Goal: Information Seeking & Learning: Learn about a topic

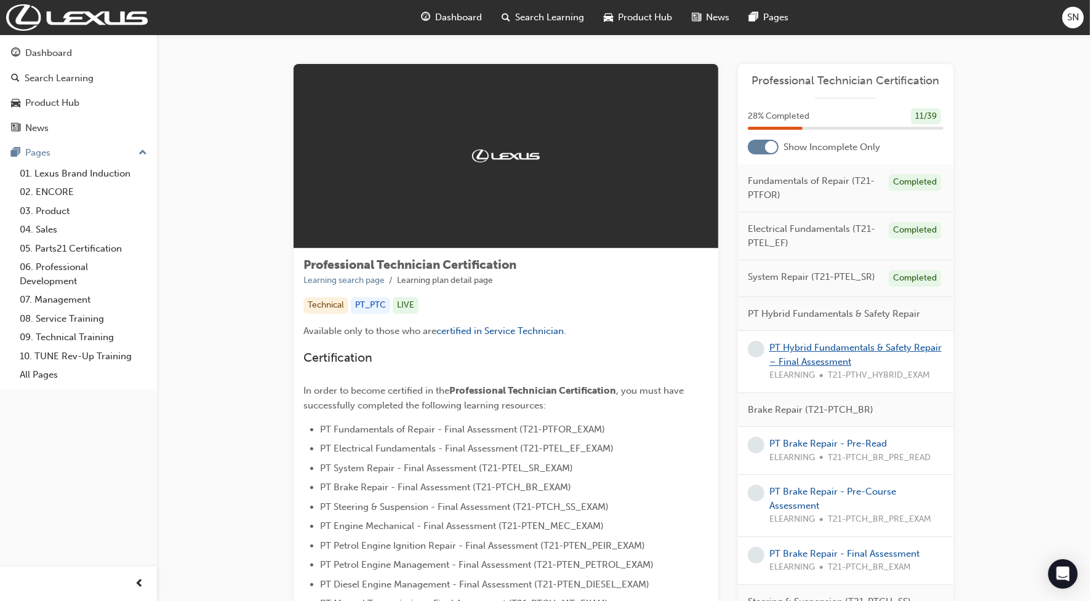
click at [846, 352] on link "PT Hybrid Fundamentals & Safety Repair – Final Assessment" at bounding box center [855, 354] width 172 height 25
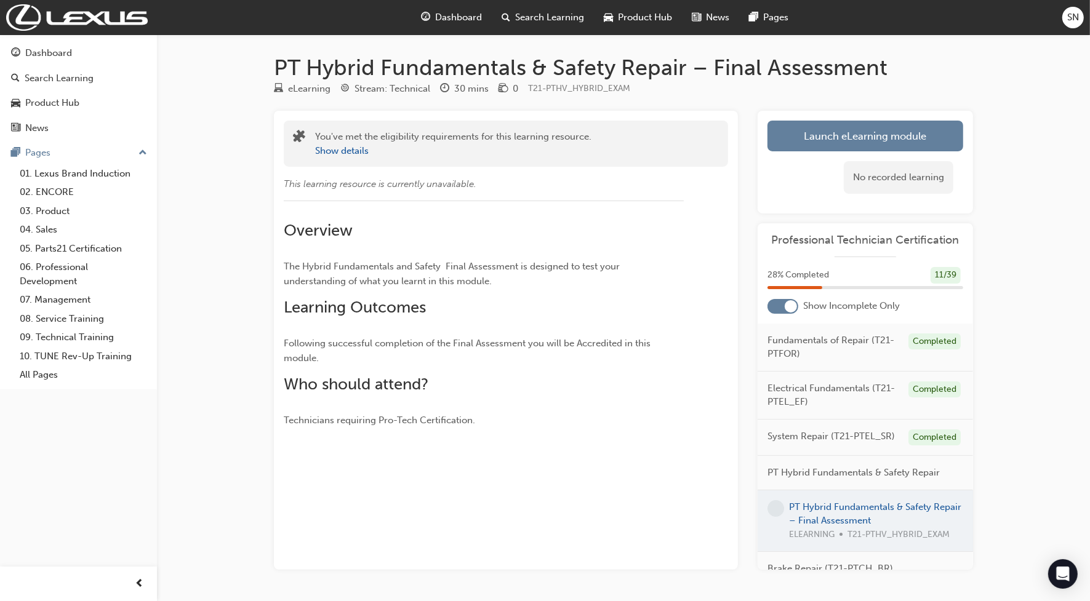
click at [838, 154] on div "No recorded learning" at bounding box center [865, 177] width 196 height 52
click at [831, 126] on link "Launch eLearning module" at bounding box center [865, 136] width 196 height 31
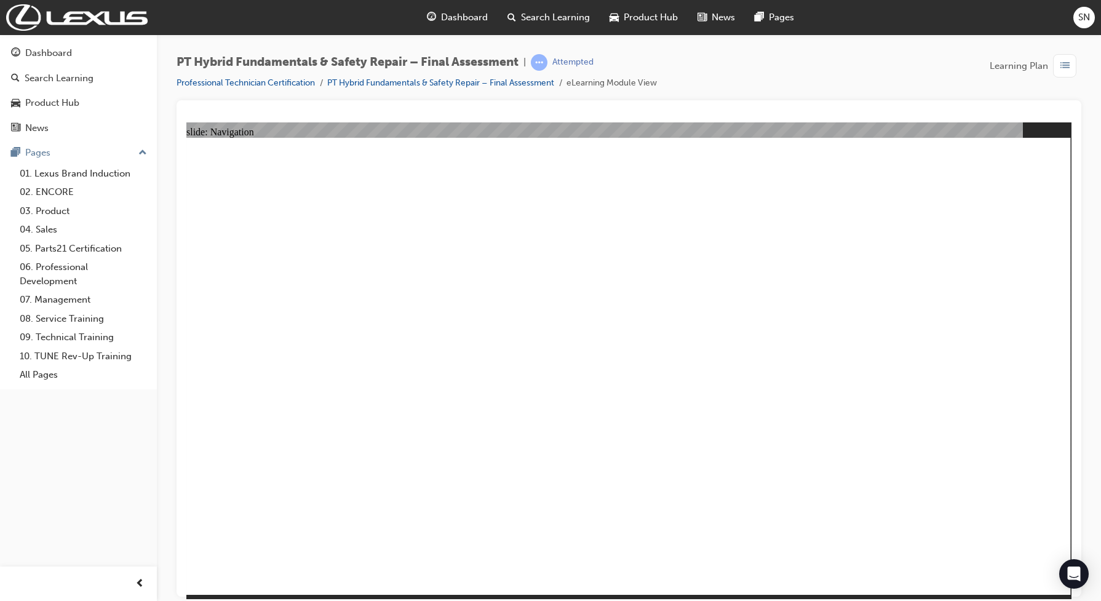
checkbox input "true"
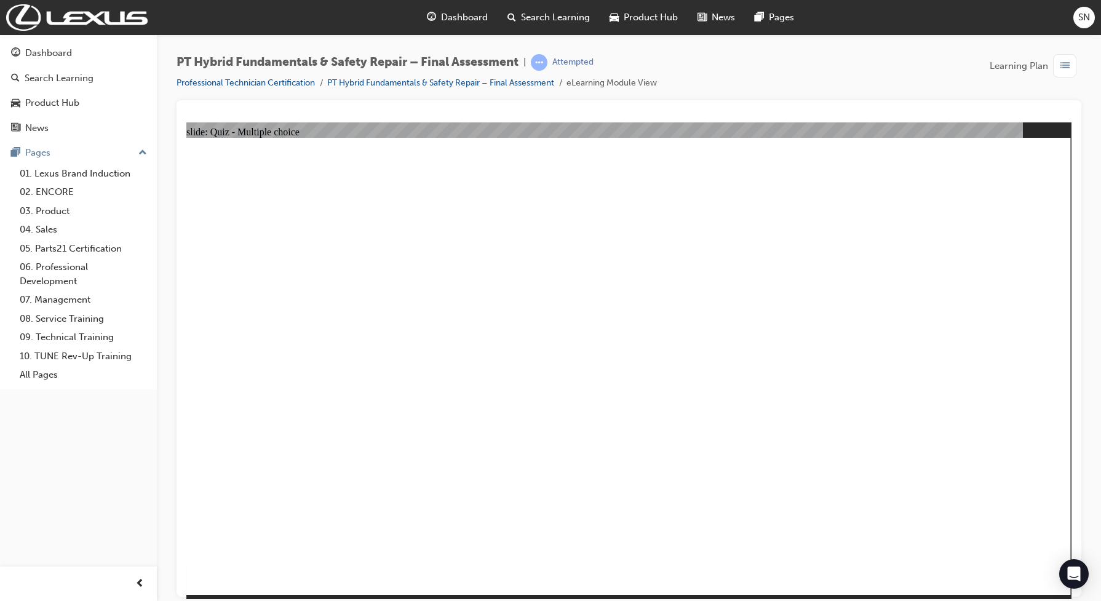
checkbox input "false"
checkbox input "true"
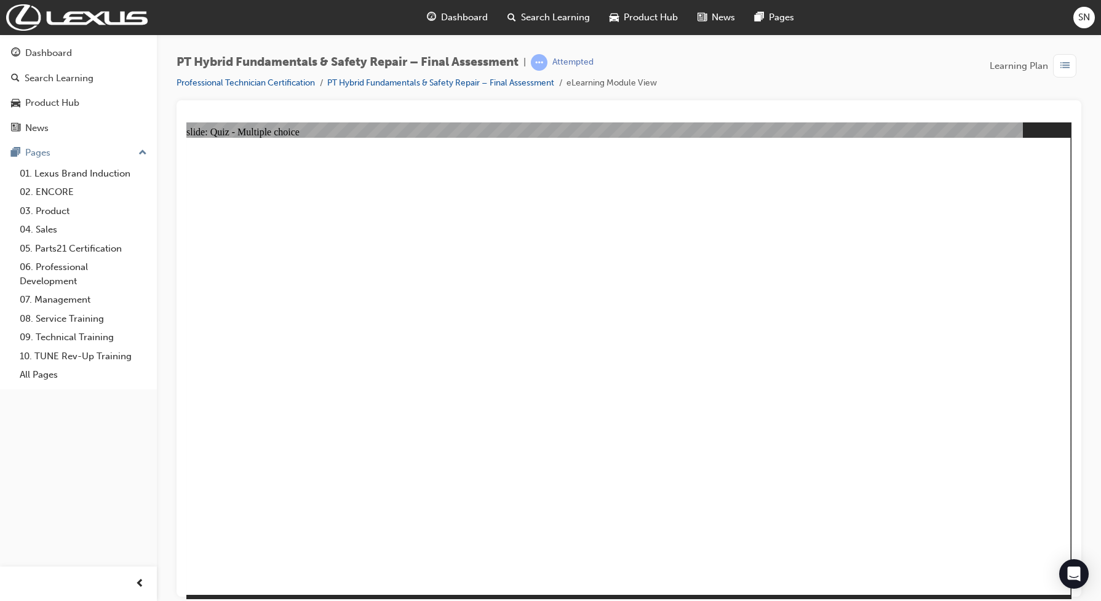
radio input "false"
radio input "true"
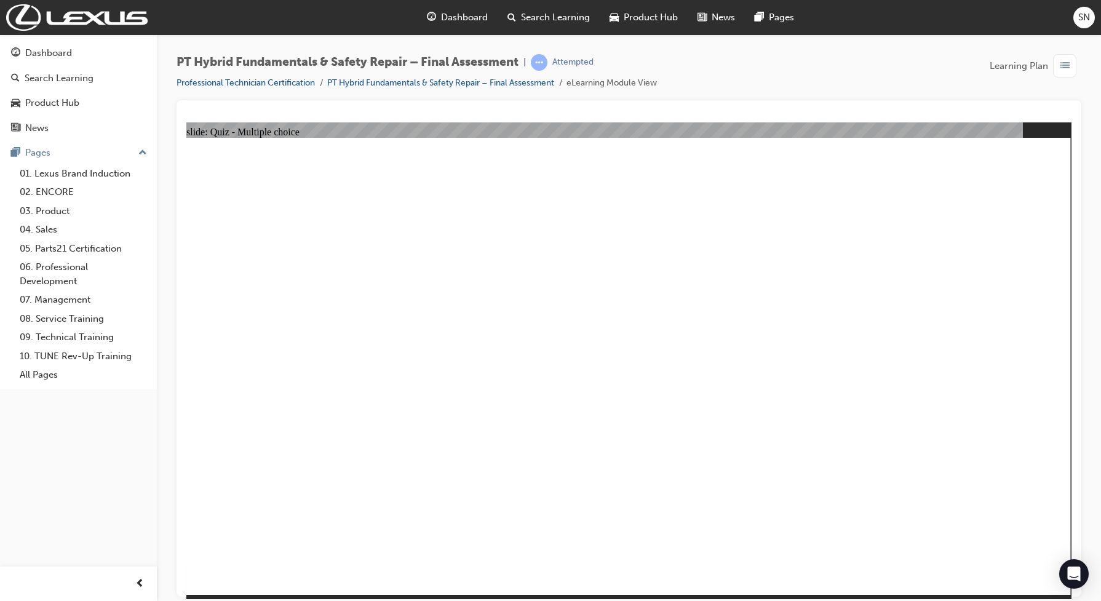
radio input "true"
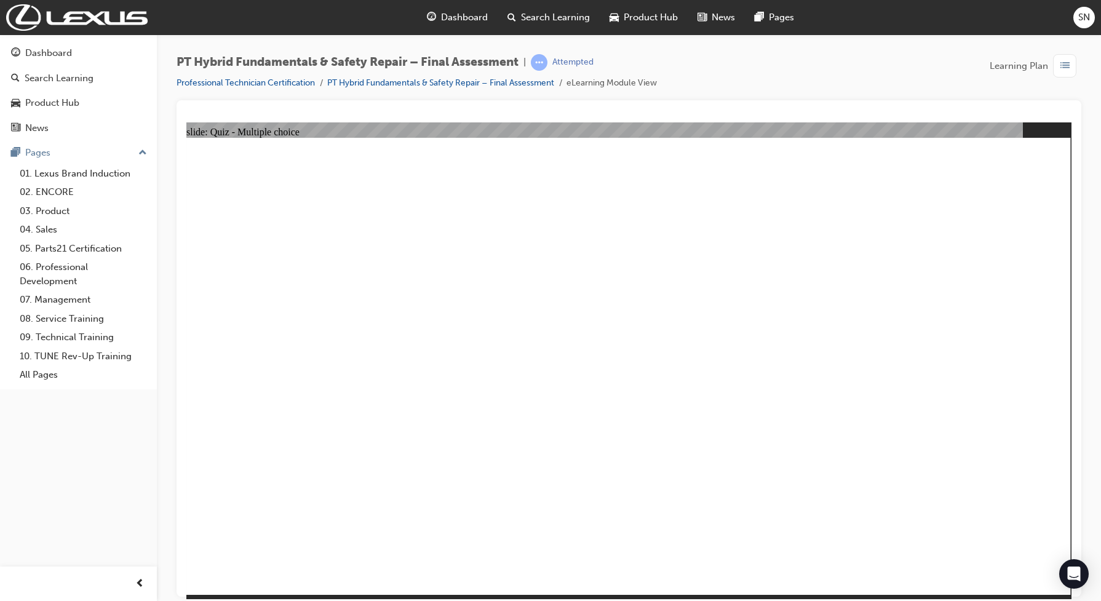
drag, startPoint x: 413, startPoint y: 528, endPoint x: 431, endPoint y: 551, distance: 29.3
checkbox input "true"
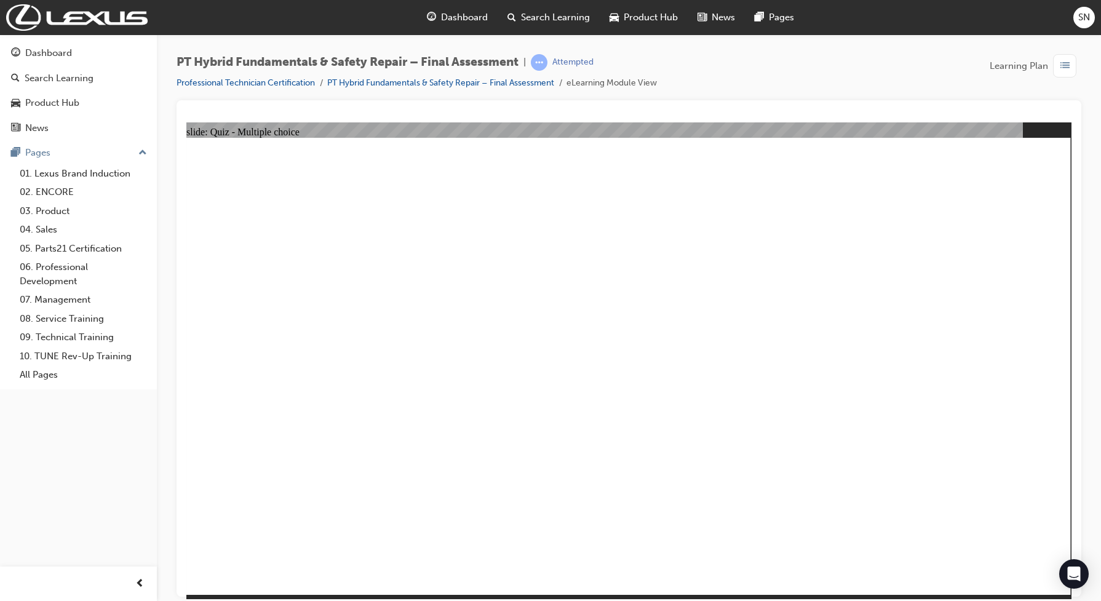
radio input "true"
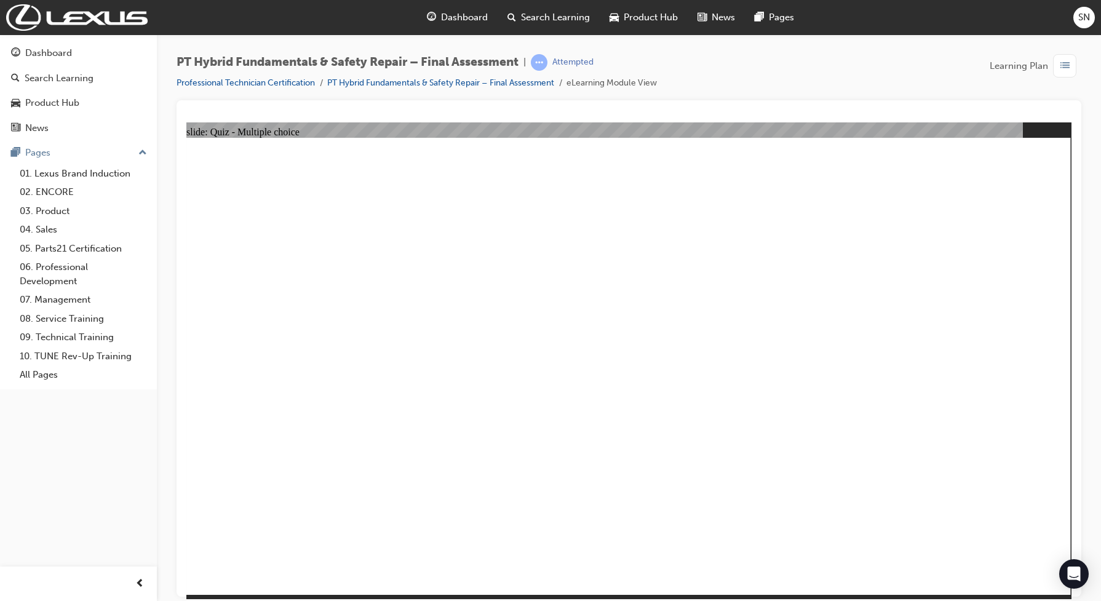
checkbox input "true"
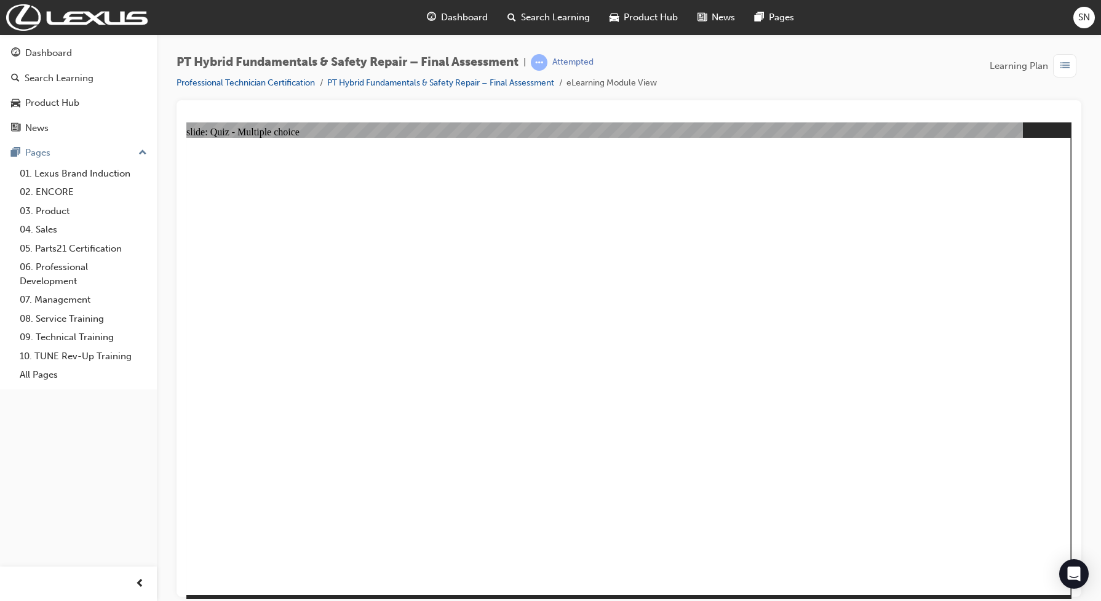
checkbox input "false"
checkbox input "true"
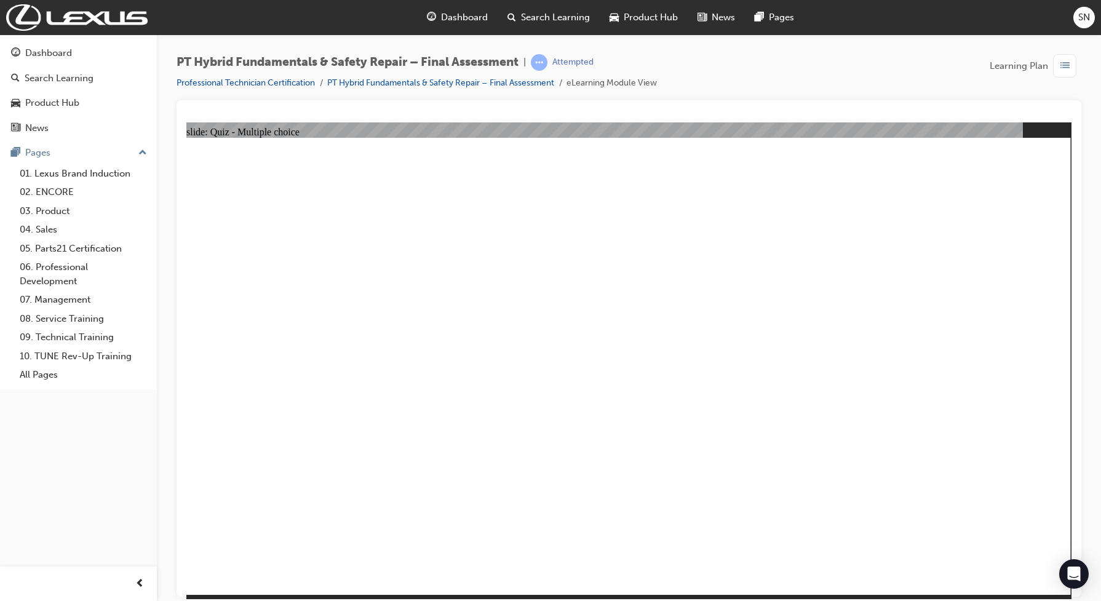
radio input "true"
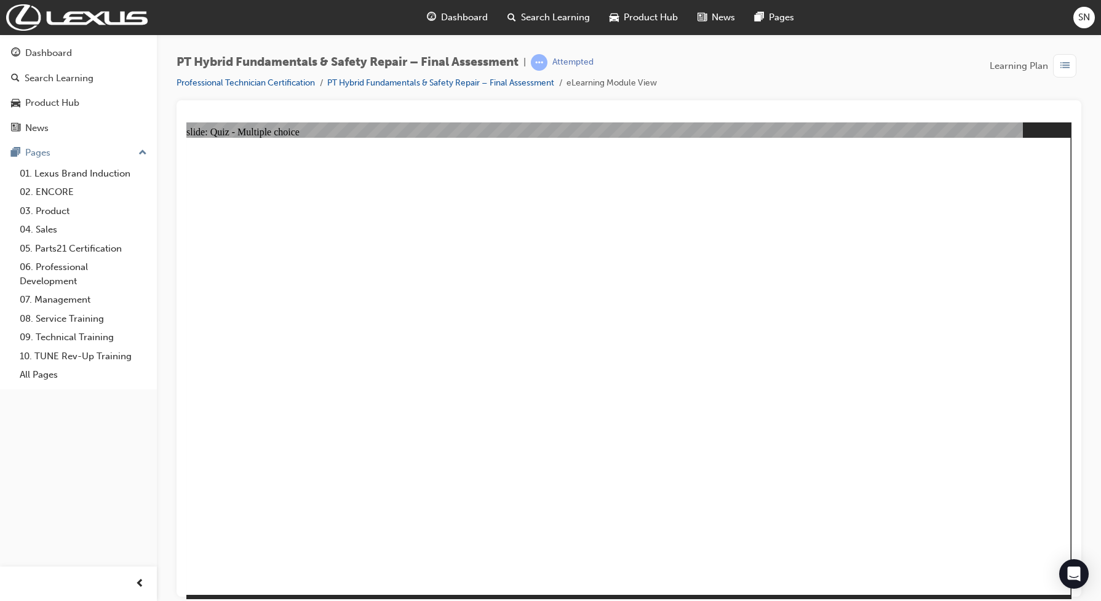
radio input "true"
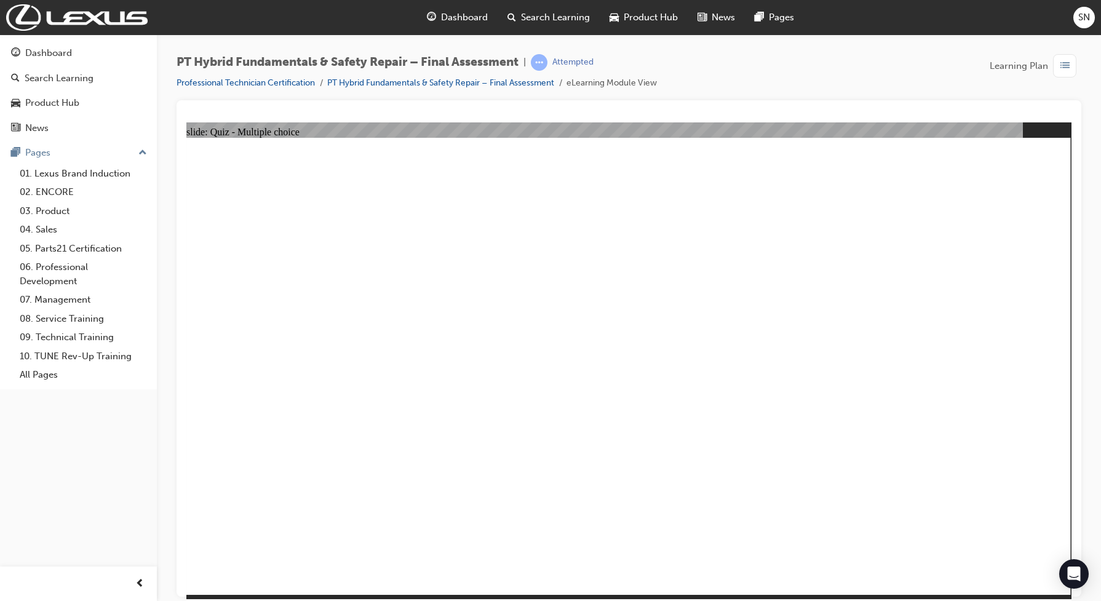
radio input "true"
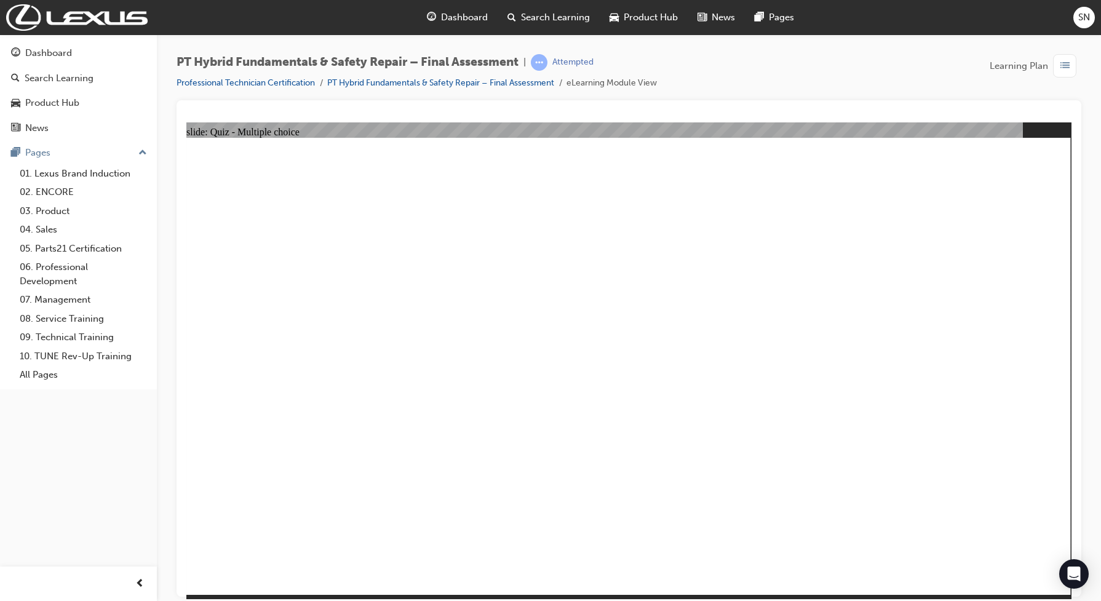
radio input "true"
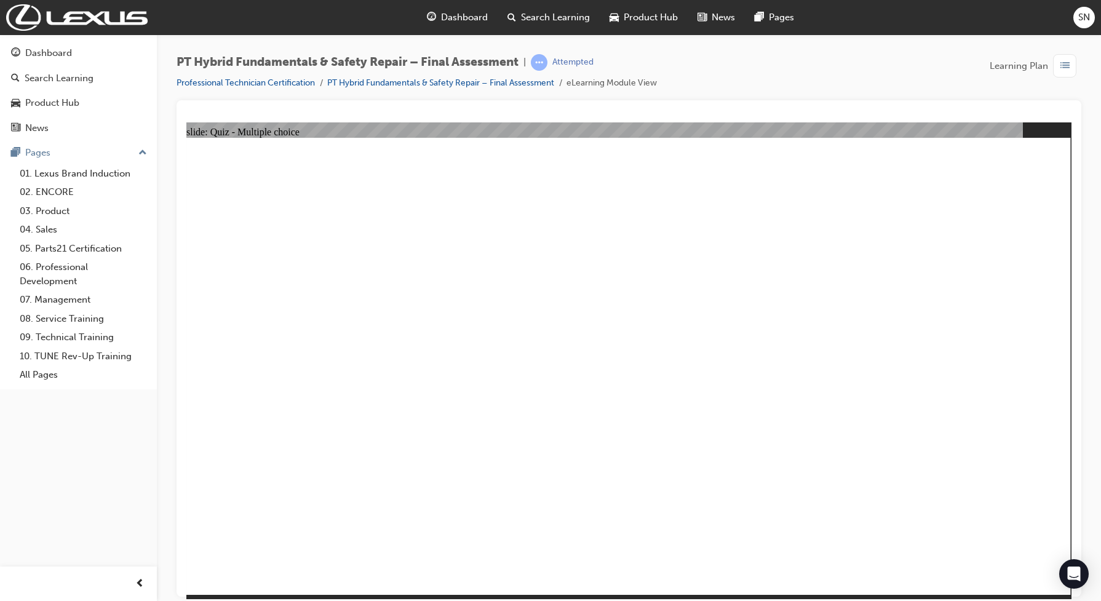
radio input "true"
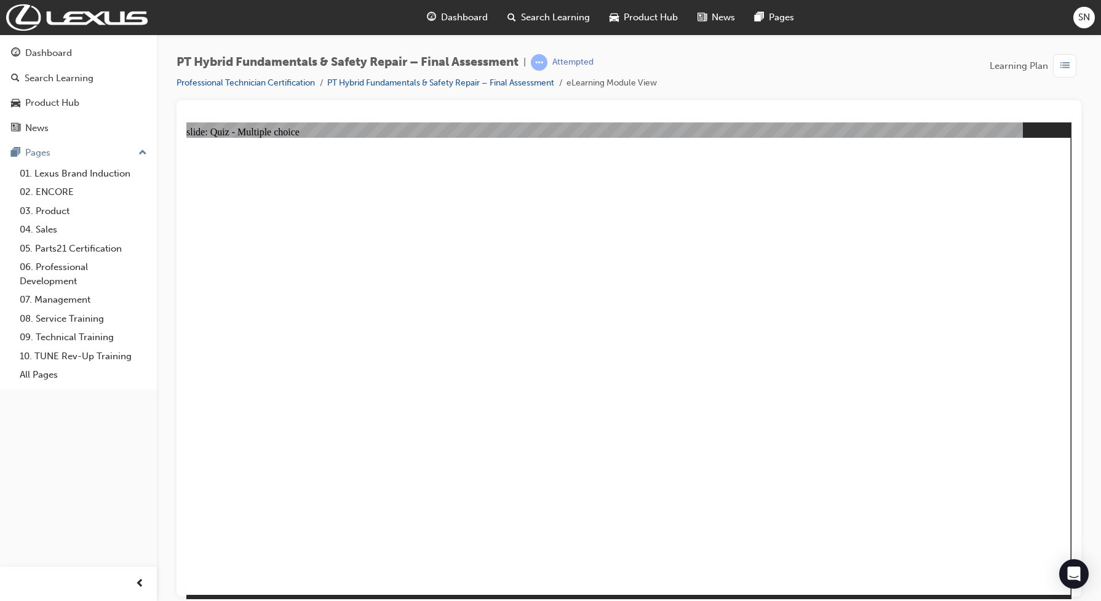
radio input "true"
click at [309, 83] on link "Professional Technician Certification" at bounding box center [246, 83] width 138 height 10
